Goal: Entertainment & Leisure: Consume media (video, audio)

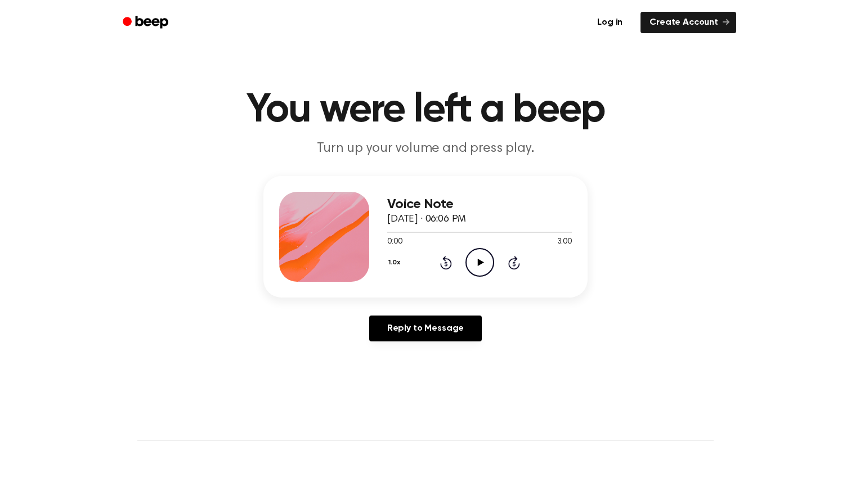
click at [703, 164] on main "You were left a beep Turn up your volume and press play. Voice Note [DATE] · 06…" at bounding box center [425, 347] width 851 height 694
click at [476, 269] on icon "Play Audio" at bounding box center [479, 262] width 29 height 29
click at [391, 268] on button "1.0x" at bounding box center [395, 262] width 17 height 19
click at [400, 370] on span "1.5x" at bounding box center [405, 372] width 14 height 12
click at [394, 263] on button "1.5x" at bounding box center [395, 262] width 16 height 19
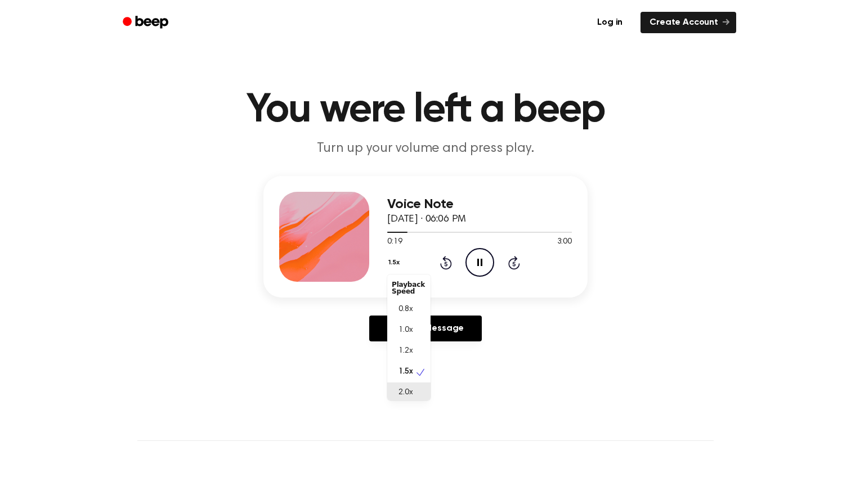
scroll to position [3, 0]
click at [407, 396] on div "2.0x" at bounding box center [408, 390] width 43 height 21
click at [392, 263] on button "2.0x" at bounding box center [396, 262] width 19 height 19
click at [406, 361] on div "1.5x" at bounding box center [408, 369] width 43 height 21
click at [391, 262] on button "1.5x" at bounding box center [395, 262] width 16 height 19
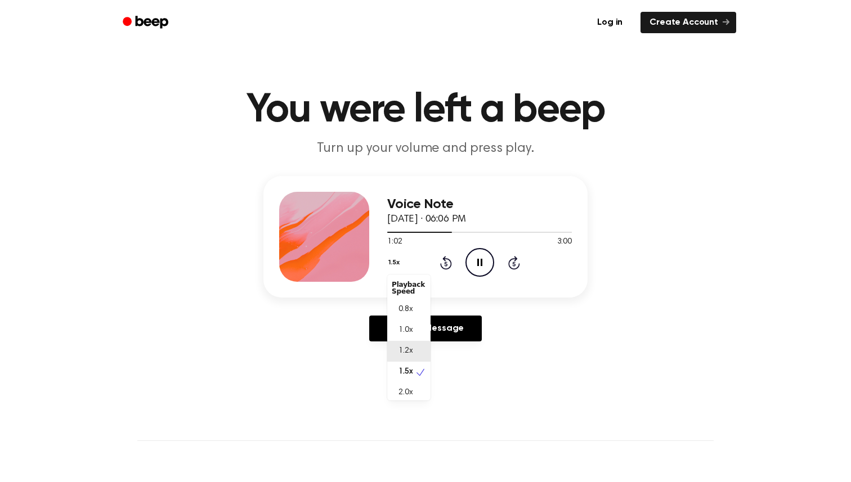
click at [392, 349] on div "1.2x" at bounding box center [402, 352] width 21 height 12
click at [393, 266] on button "1.2x" at bounding box center [395, 262] width 16 height 19
click at [401, 395] on span "2.0x" at bounding box center [405, 390] width 14 height 12
click at [397, 265] on button "2.0x" at bounding box center [396, 262] width 19 height 19
click at [417, 344] on div "1.2x" at bounding box center [408, 348] width 43 height 21
